Goal: Find specific page/section: Find specific page/section

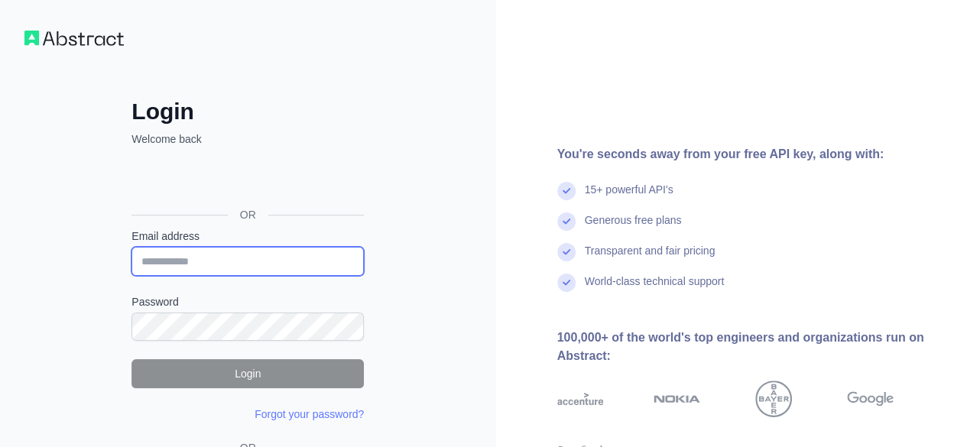
click at [270, 254] on input "Email address" at bounding box center [247, 261] width 232 height 29
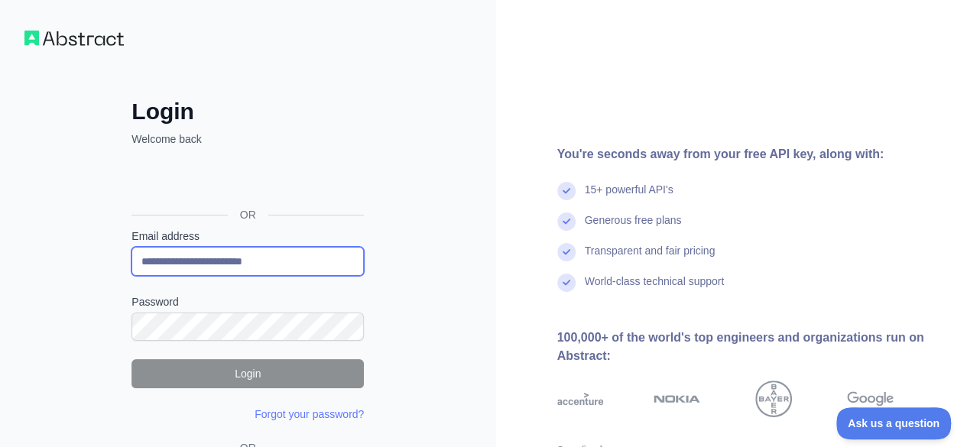
drag, startPoint x: 223, startPoint y: 258, endPoint x: 352, endPoint y: 248, distance: 128.7
click at [352, 248] on input "**********" at bounding box center [247, 261] width 232 height 29
type input "**********"
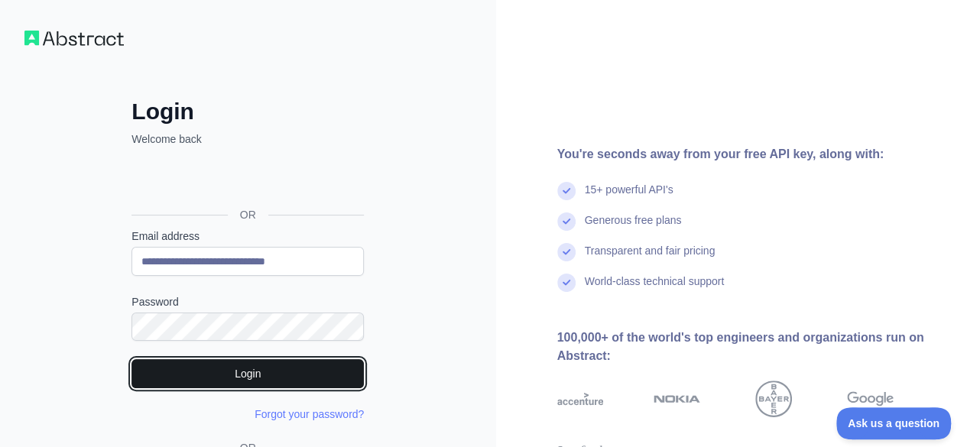
click at [247, 374] on button "Login" at bounding box center [247, 373] width 232 height 29
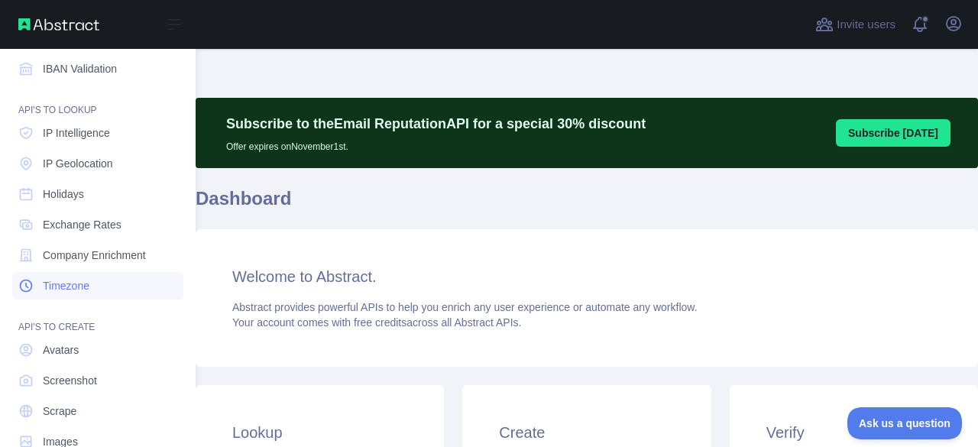
scroll to position [225, 0]
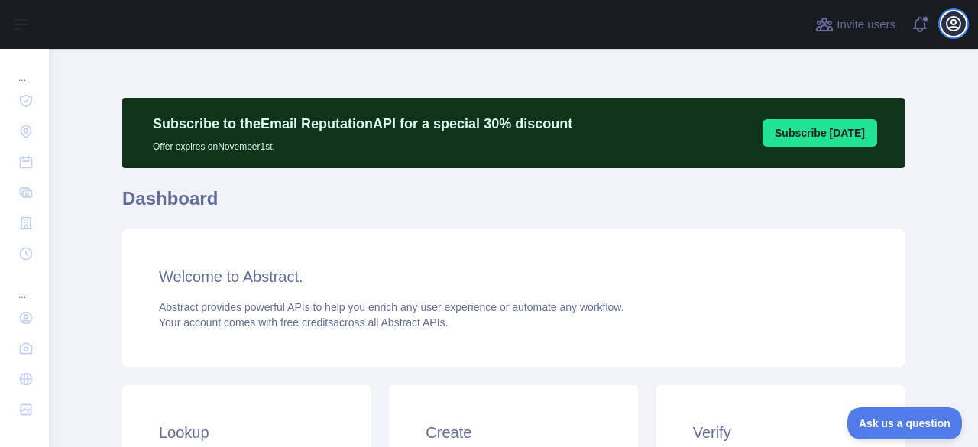
click at [949, 24] on icon "button" at bounding box center [954, 24] width 18 height 18
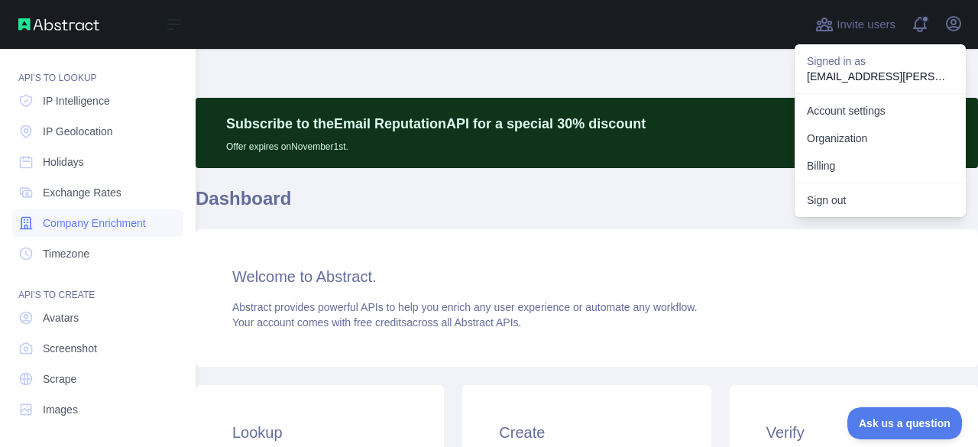
click at [88, 212] on link "Company Enrichment" at bounding box center [97, 223] width 171 height 28
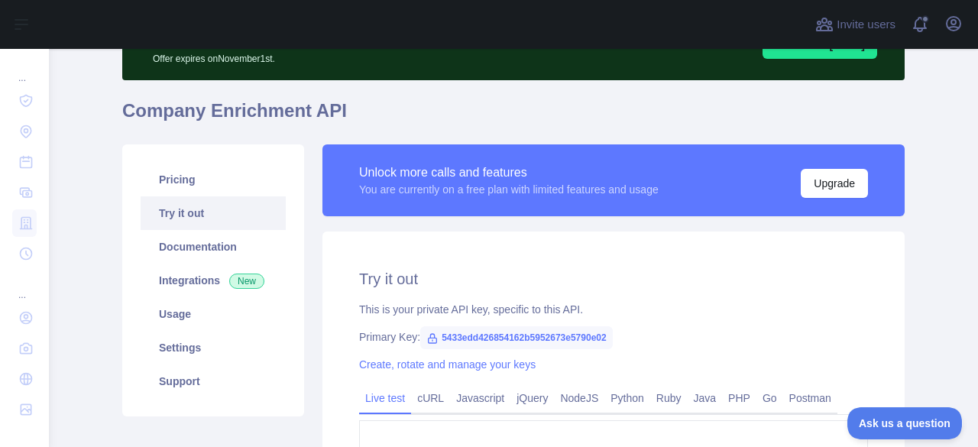
scroll to position [153, 0]
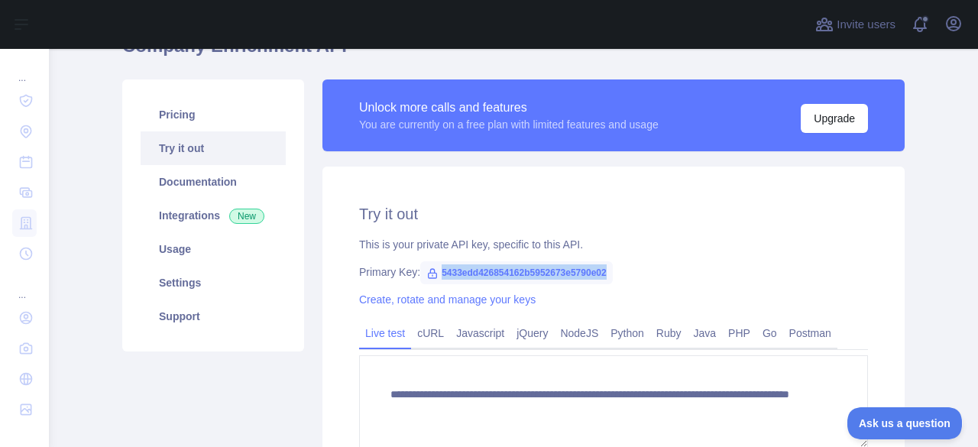
drag, startPoint x: 433, startPoint y: 272, endPoint x: 648, endPoint y: 264, distance: 215.7
click at [648, 264] on div "Primary Key: 5433edd426854162b5952673e5790e02" at bounding box center [613, 271] width 509 height 15
copy span "5433edd426854162b5952673e5790e02"
click at [219, 193] on link "Documentation" at bounding box center [213, 182] width 145 height 34
